Goal: Information Seeking & Learning: Check status

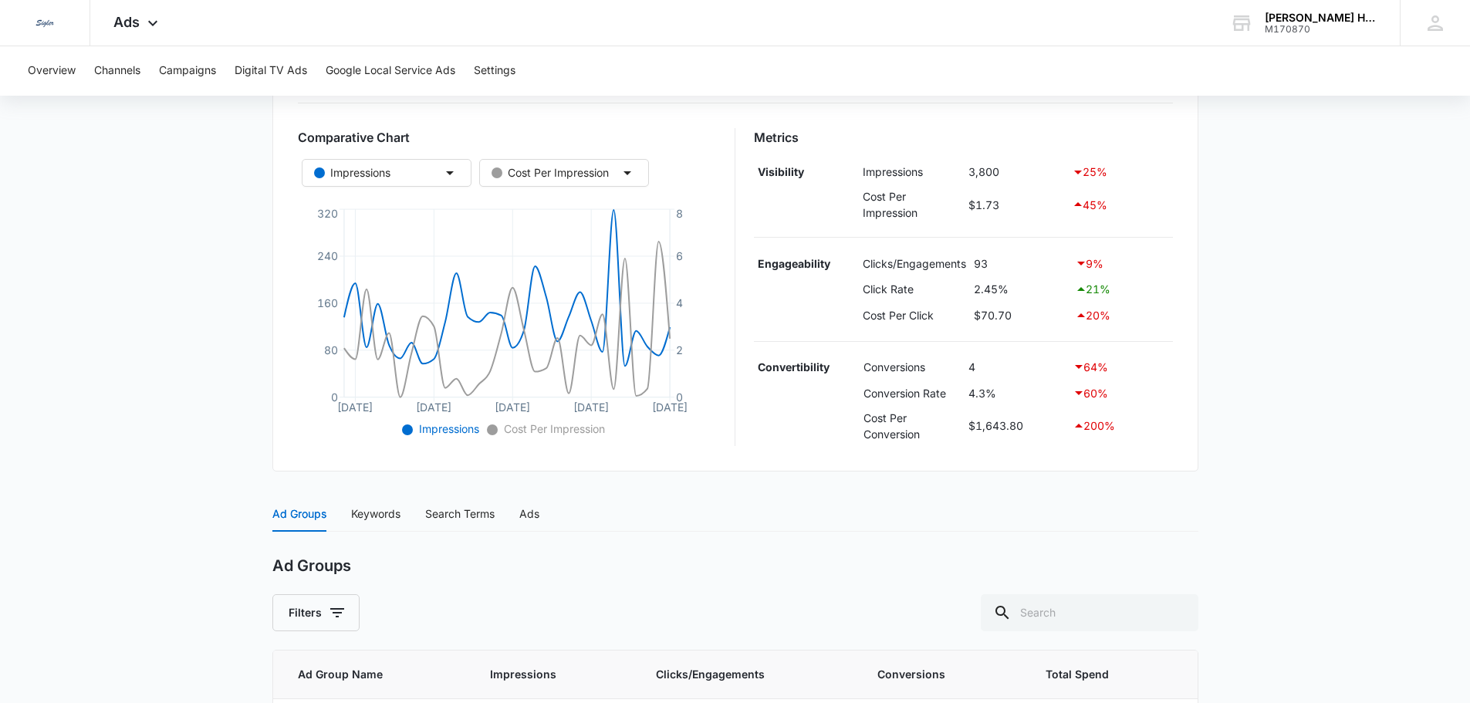
scroll to position [243, 0]
drag, startPoint x: 965, startPoint y: 365, endPoint x: 992, endPoint y: 362, distance: 27.2
click at [992, 362] on td "4" at bounding box center [1017, 366] width 104 height 26
drag, startPoint x: 970, startPoint y: 423, endPoint x: 1061, endPoint y: 428, distance: 91.2
click at [1061, 428] on td "$1,643.80" at bounding box center [1017, 424] width 104 height 40
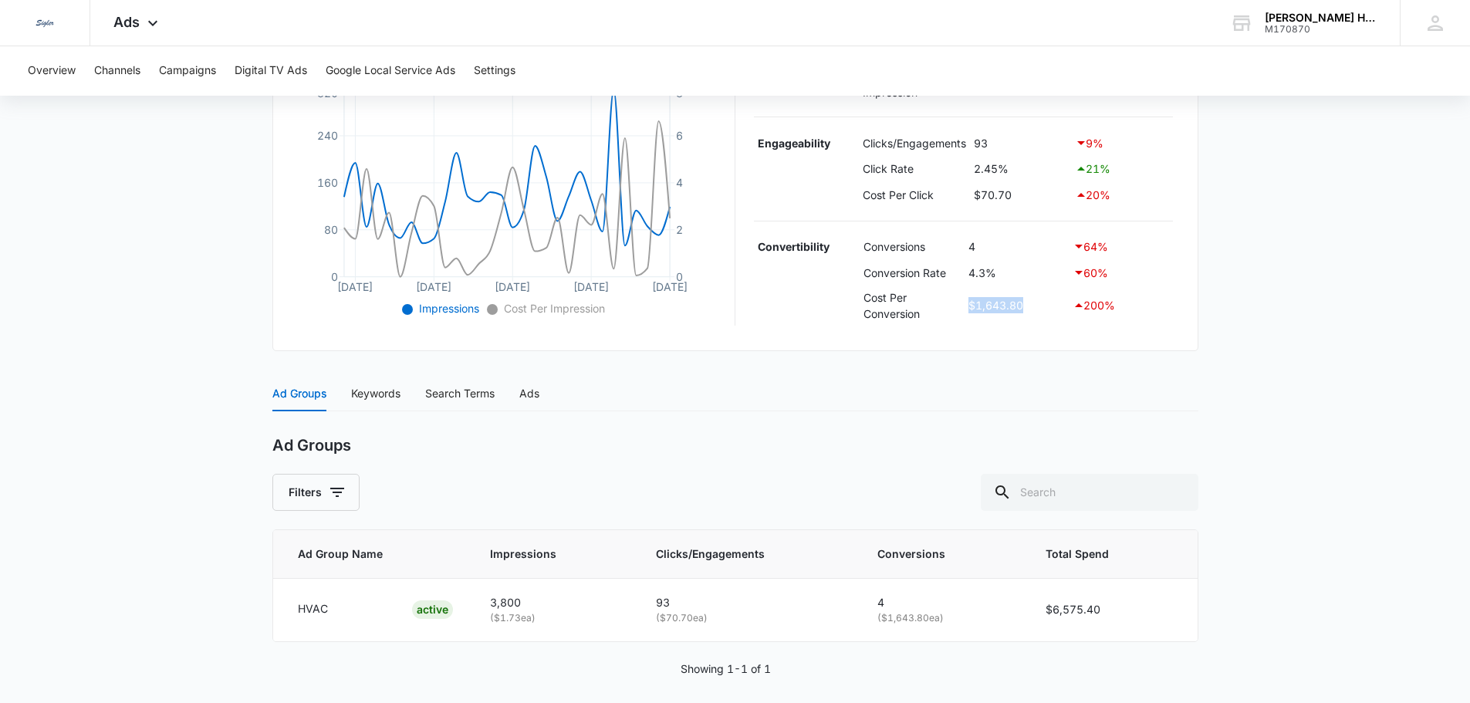
scroll to position [374, 0]
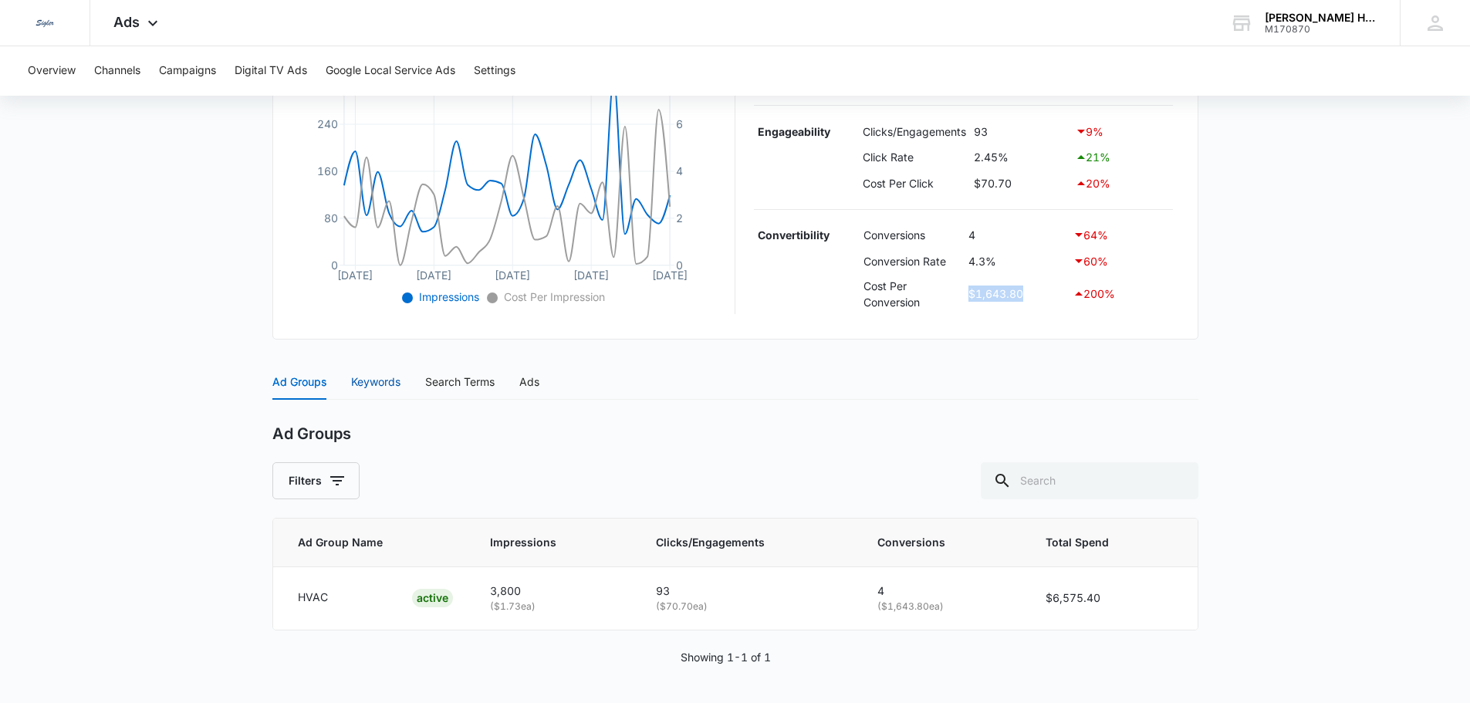
click at [354, 387] on div "Keywords" at bounding box center [375, 382] width 49 height 17
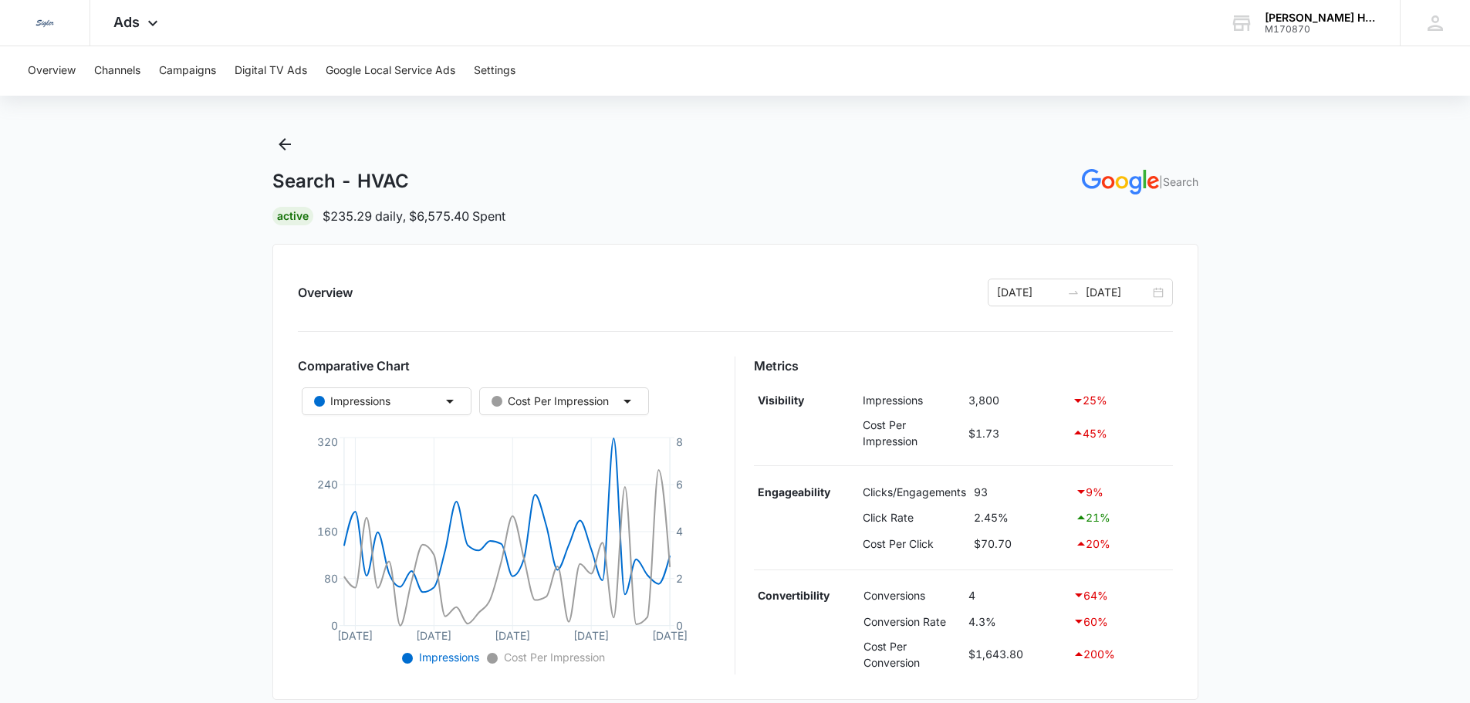
scroll to position [0, 0]
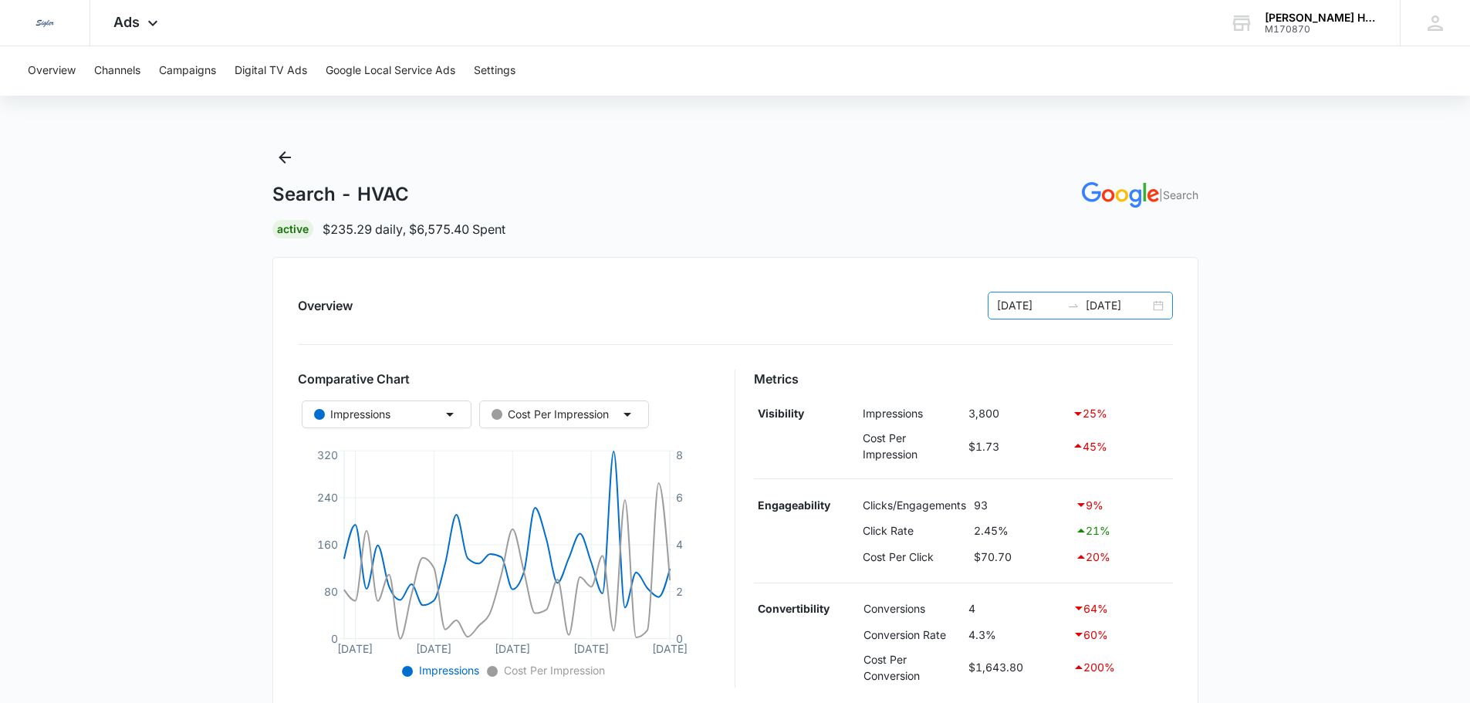
click at [1155, 306] on div "[DATE] [DATE]" at bounding box center [1080, 306] width 185 height 28
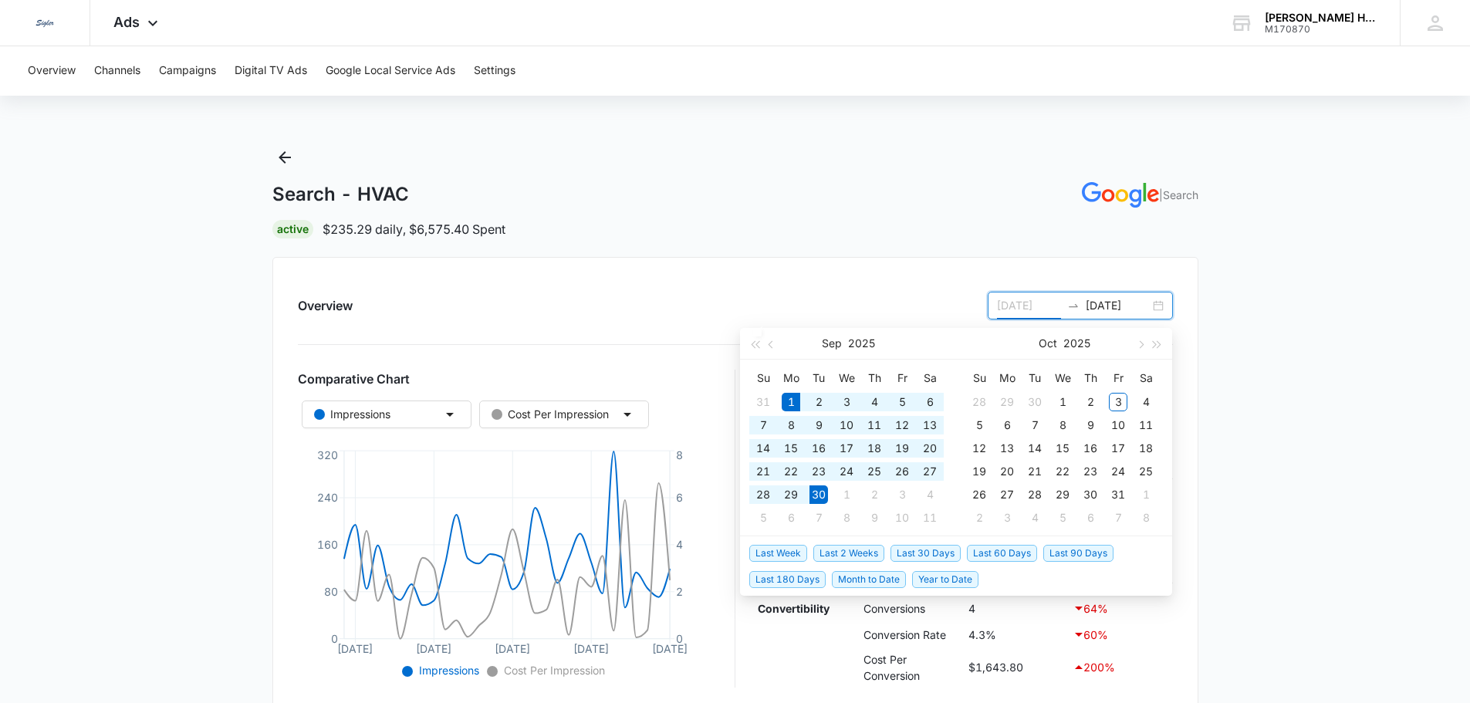
type input "[DATE]"
click at [944, 576] on span "Year to Date" at bounding box center [945, 579] width 66 height 17
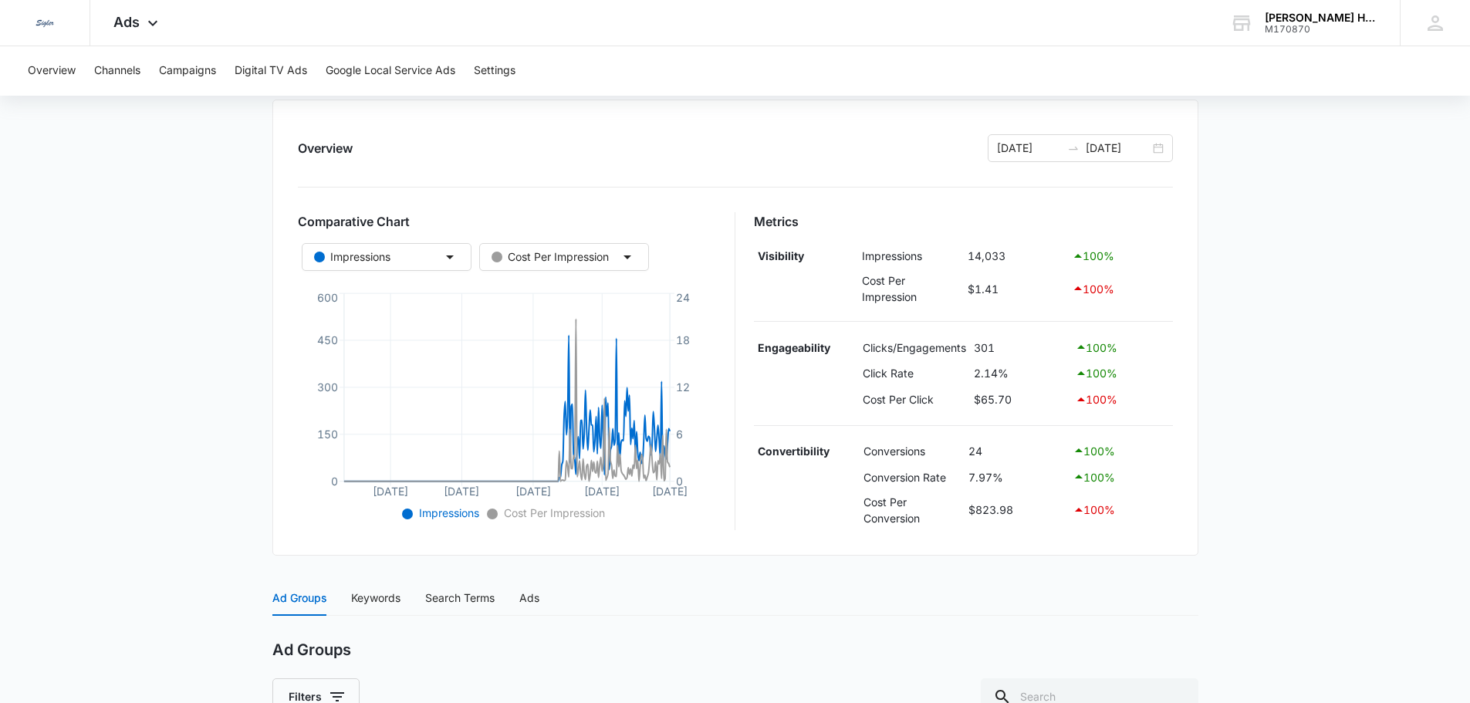
scroll to position [205, 0]
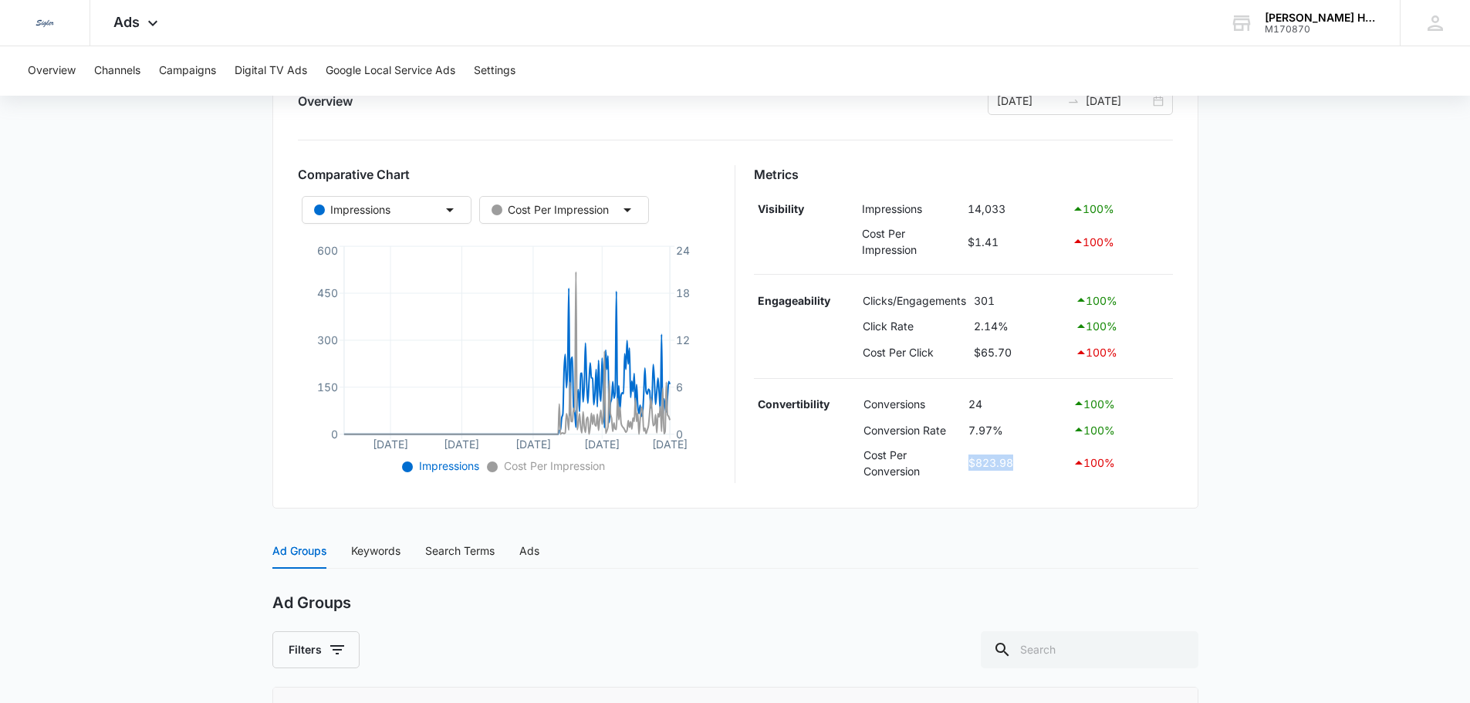
drag, startPoint x: 966, startPoint y: 464, endPoint x: 1036, endPoint y: 459, distance: 69.6
click at [1036, 459] on td "$823.98" at bounding box center [1017, 463] width 104 height 40
click at [983, 465] on td "$823.98" at bounding box center [1017, 463] width 104 height 40
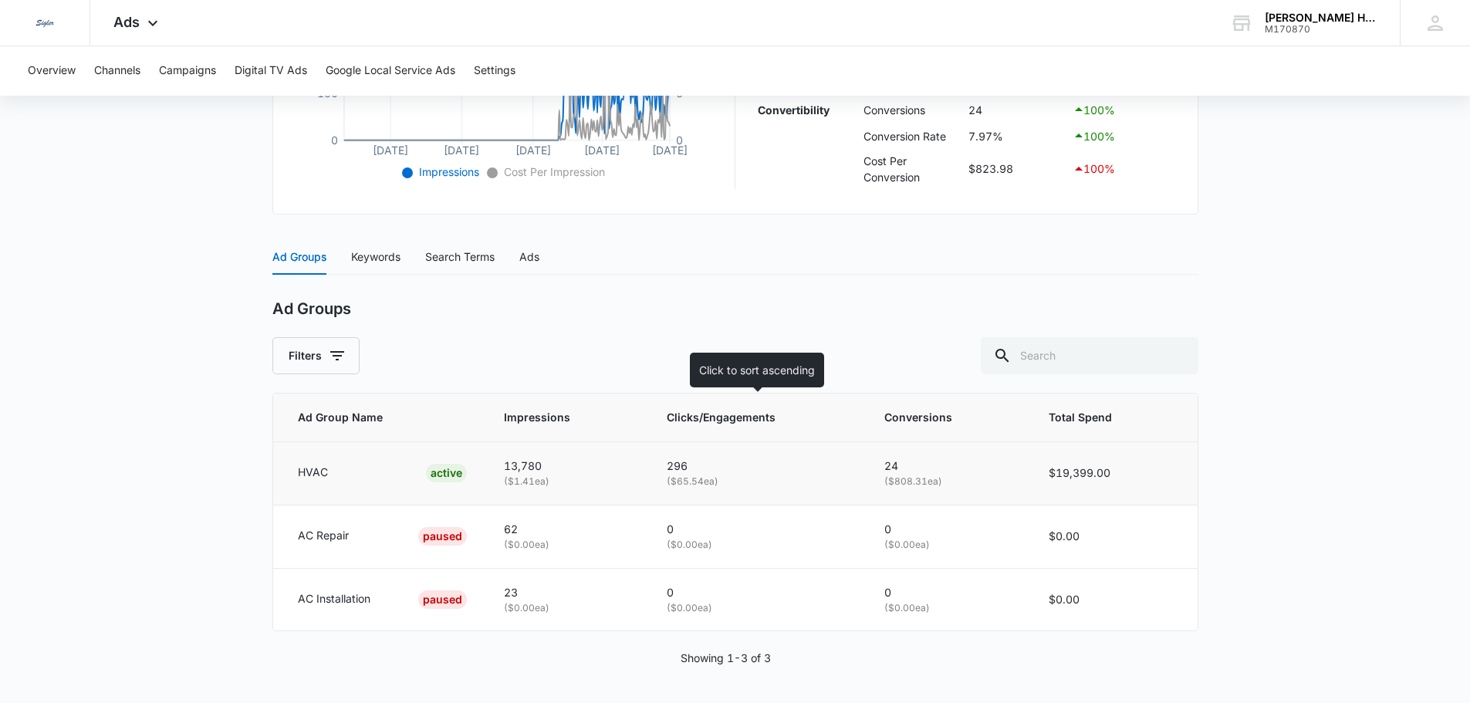
scroll to position [499, 0]
click at [366, 259] on div "Keywords" at bounding box center [375, 256] width 49 height 17
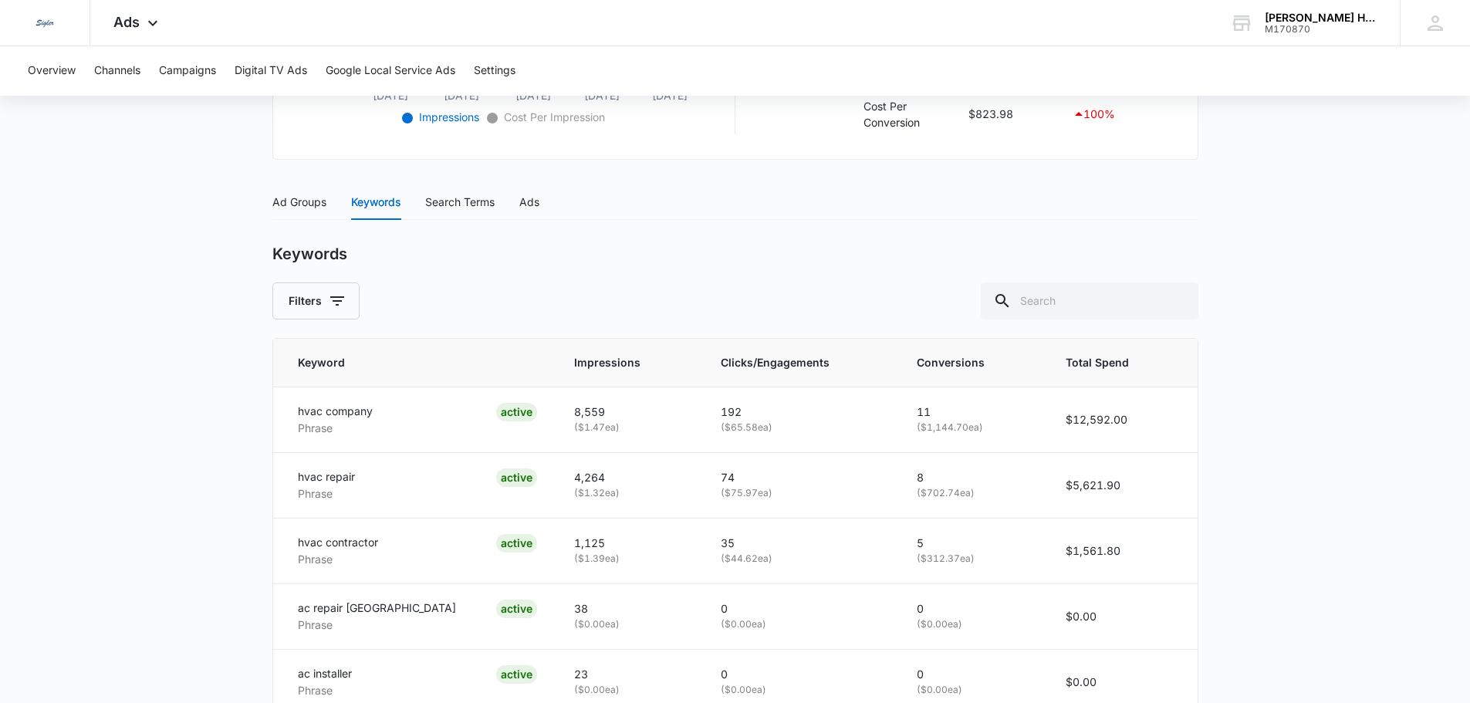
scroll to position [587, 0]
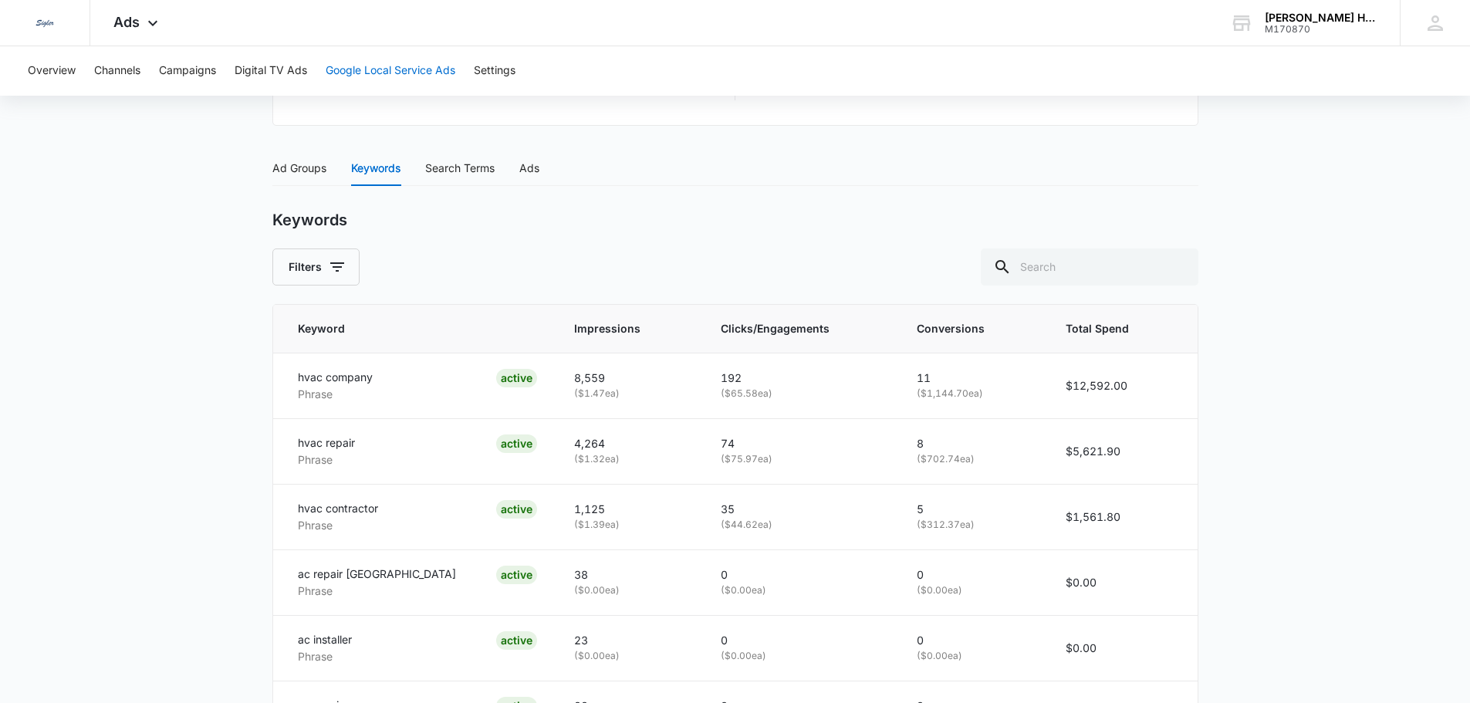
click at [401, 72] on button "Google Local Service Ads" at bounding box center [391, 70] width 130 height 49
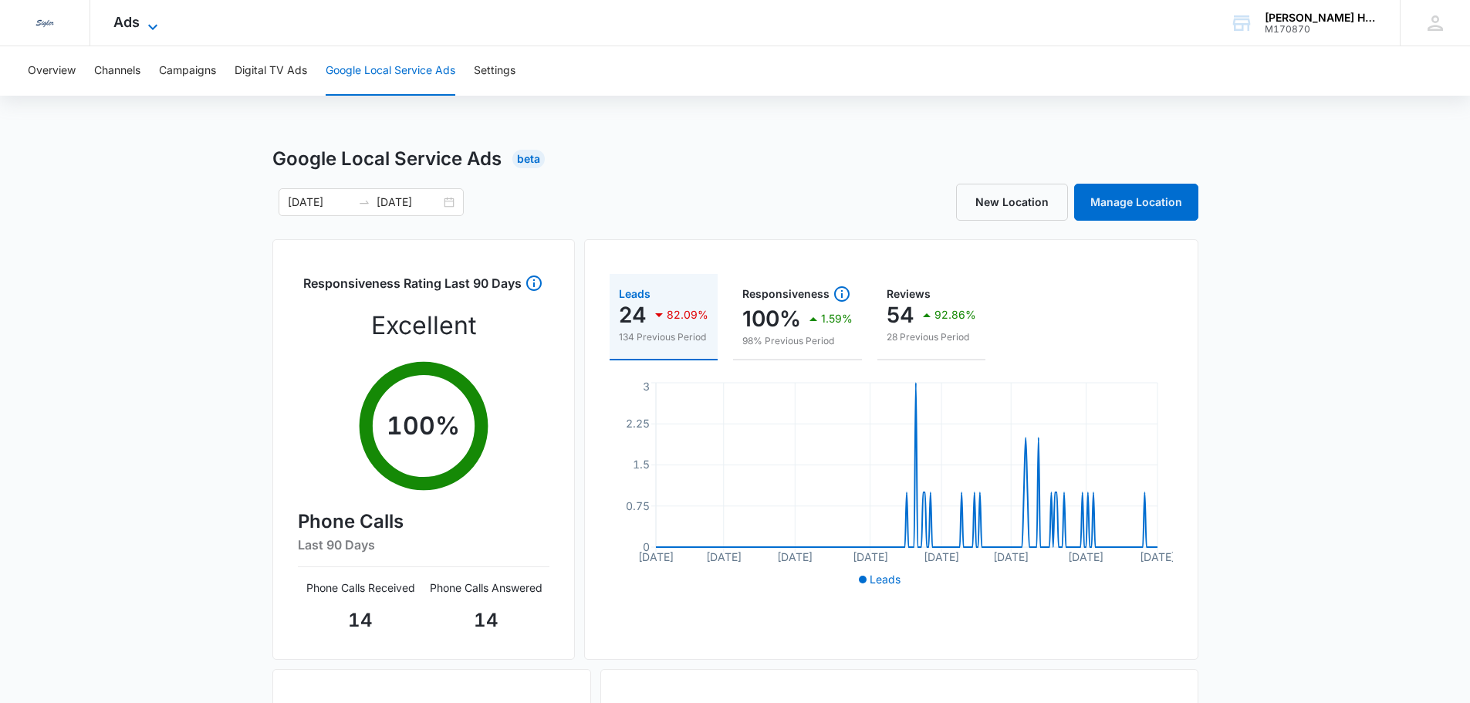
click at [150, 25] on icon at bounding box center [152, 26] width 9 height 5
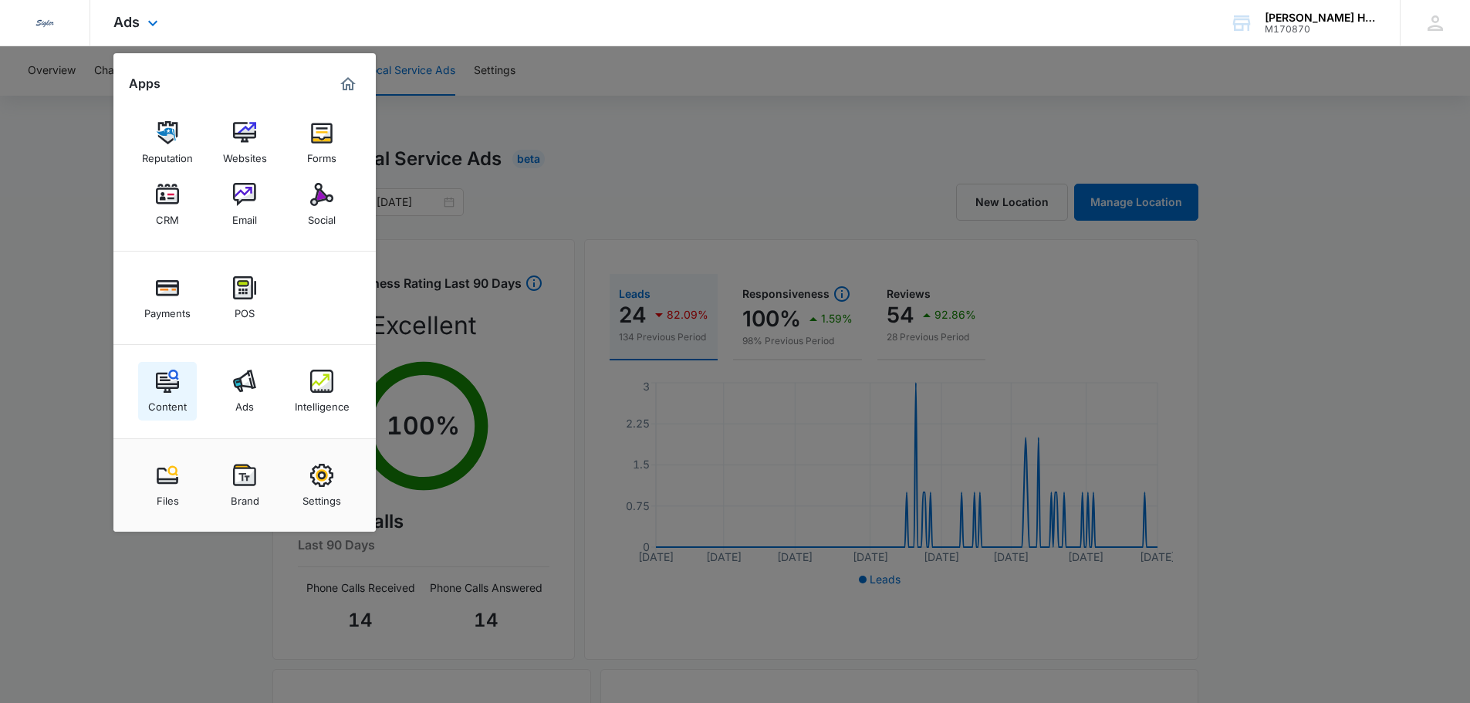
click at [174, 381] on img at bounding box center [167, 381] width 23 height 23
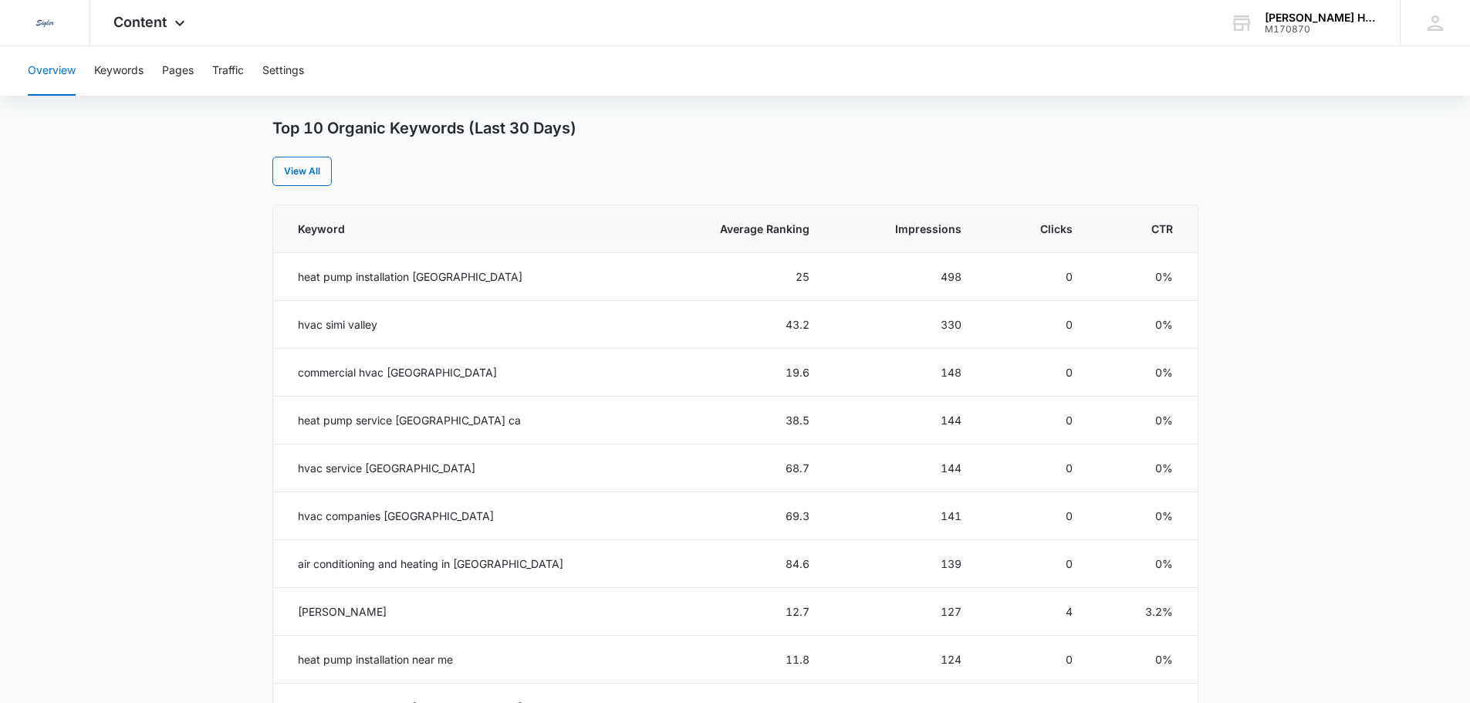
scroll to position [599, 0]
click at [317, 164] on link "View All" at bounding box center [301, 170] width 59 height 29
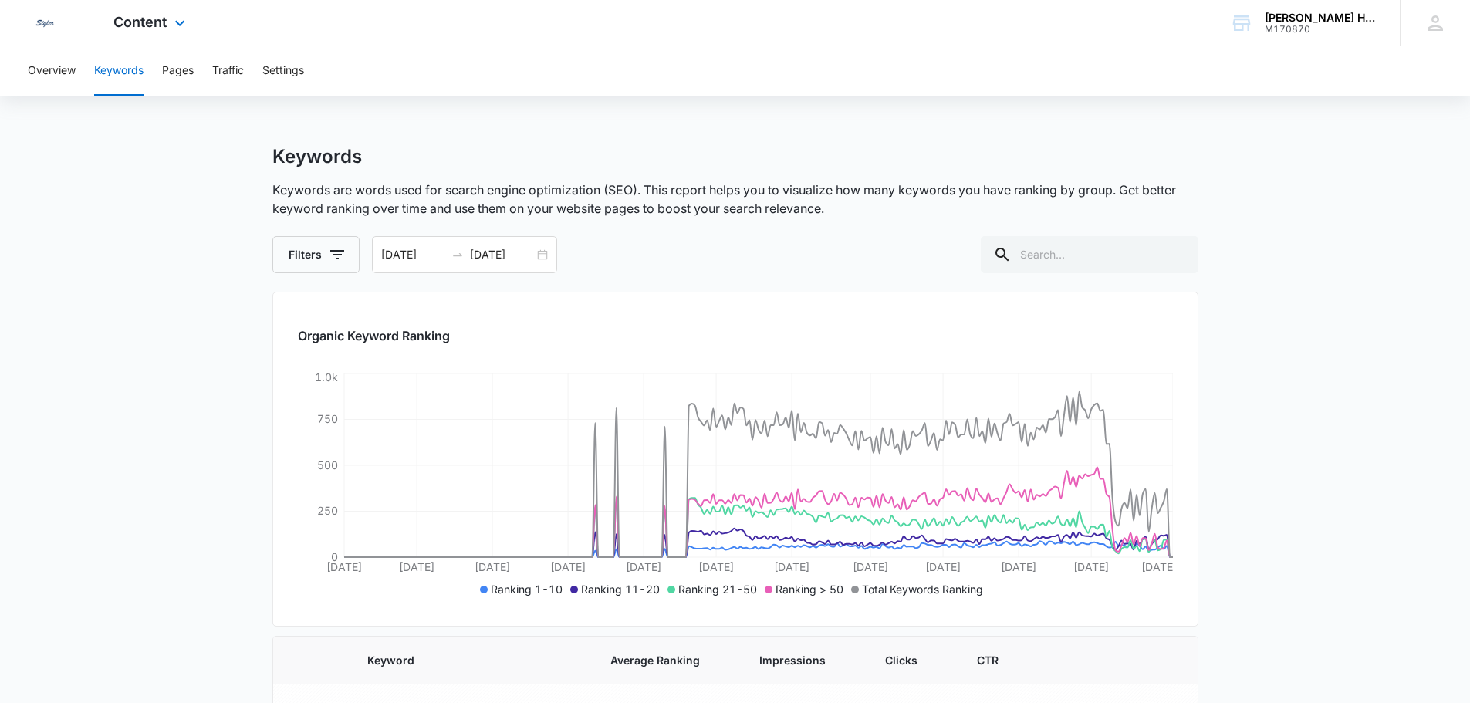
click at [170, 24] on div "Content Apps Reputation Websites Forms CRM Email Social Payments POS Content Ad…" at bounding box center [151, 23] width 122 height 46
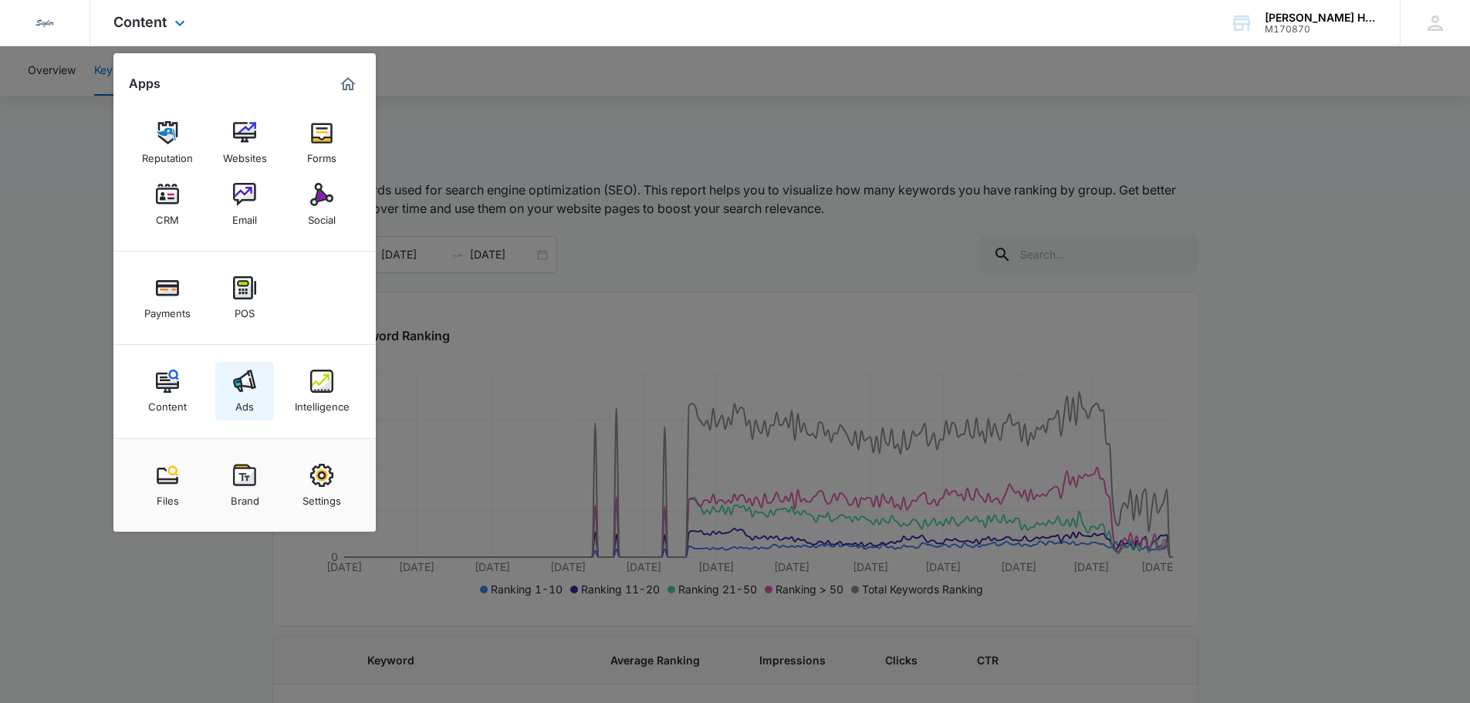
click at [240, 389] on img at bounding box center [244, 381] width 23 height 23
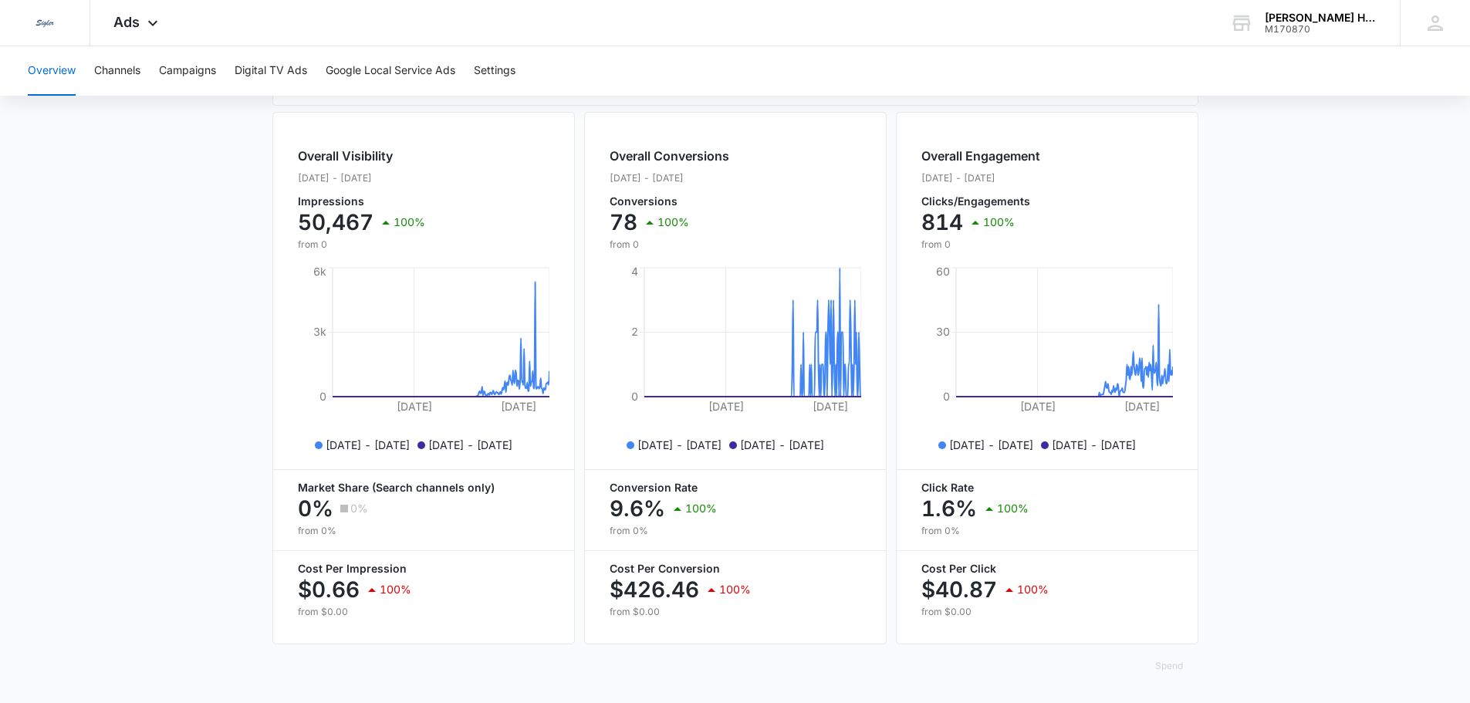
scroll to position [557, 0]
drag, startPoint x: 625, startPoint y: 599, endPoint x: 697, endPoint y: 597, distance: 71.8
click at [697, 597] on p "$426.46" at bounding box center [655, 589] width 90 height 25
click at [694, 599] on p "$426.46" at bounding box center [655, 589] width 90 height 25
drag, startPoint x: 942, startPoint y: 597, endPoint x: 993, endPoint y: 594, distance: 51.9
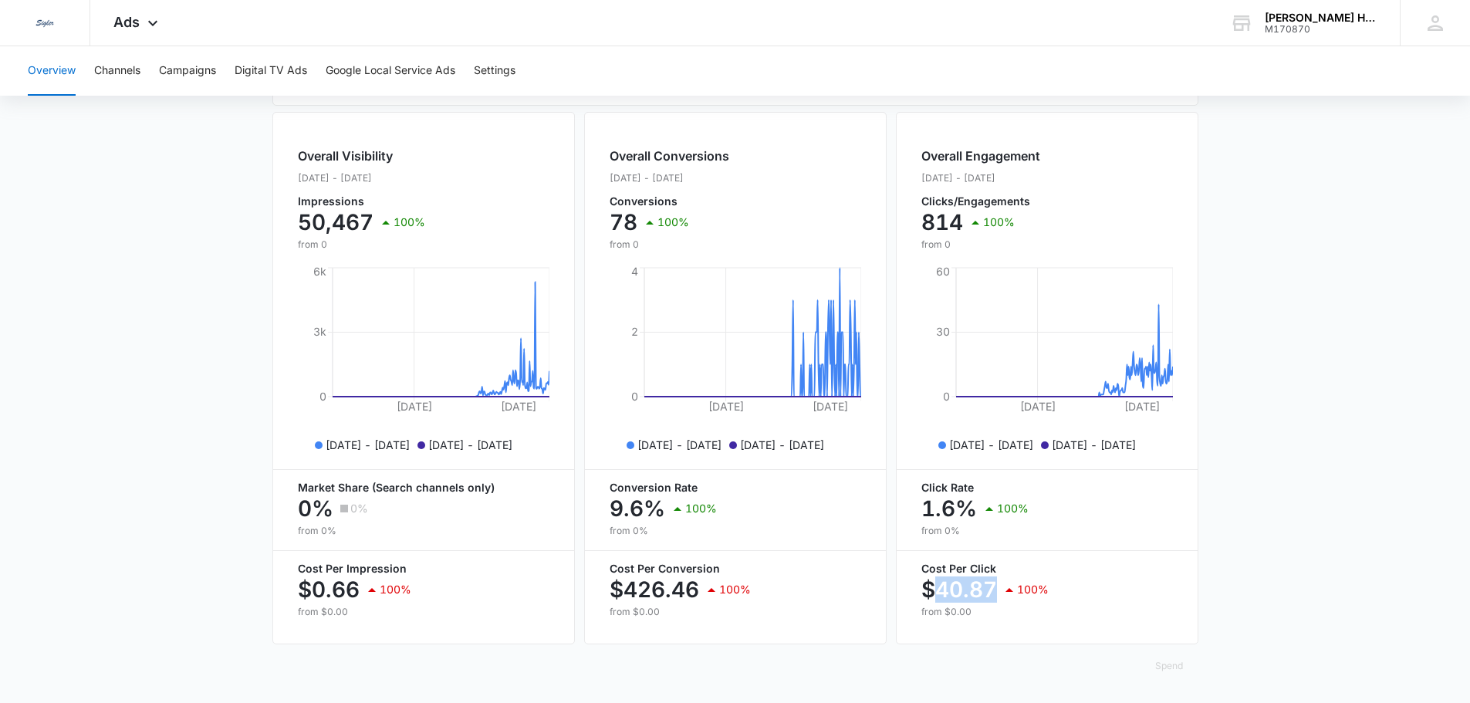
click at [993, 594] on p "$40.87" at bounding box center [960, 589] width 76 height 25
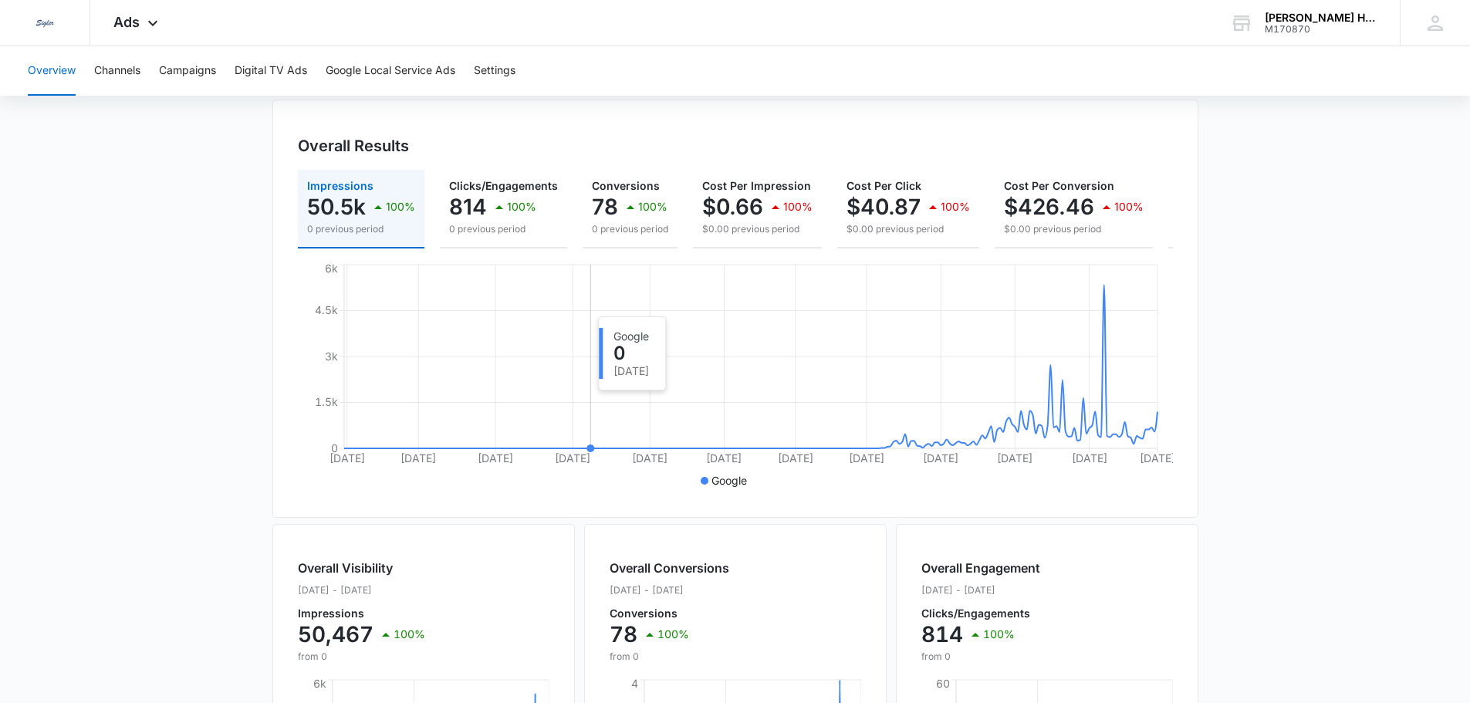
scroll to position [111, 0]
